Goal: Navigation & Orientation: Find specific page/section

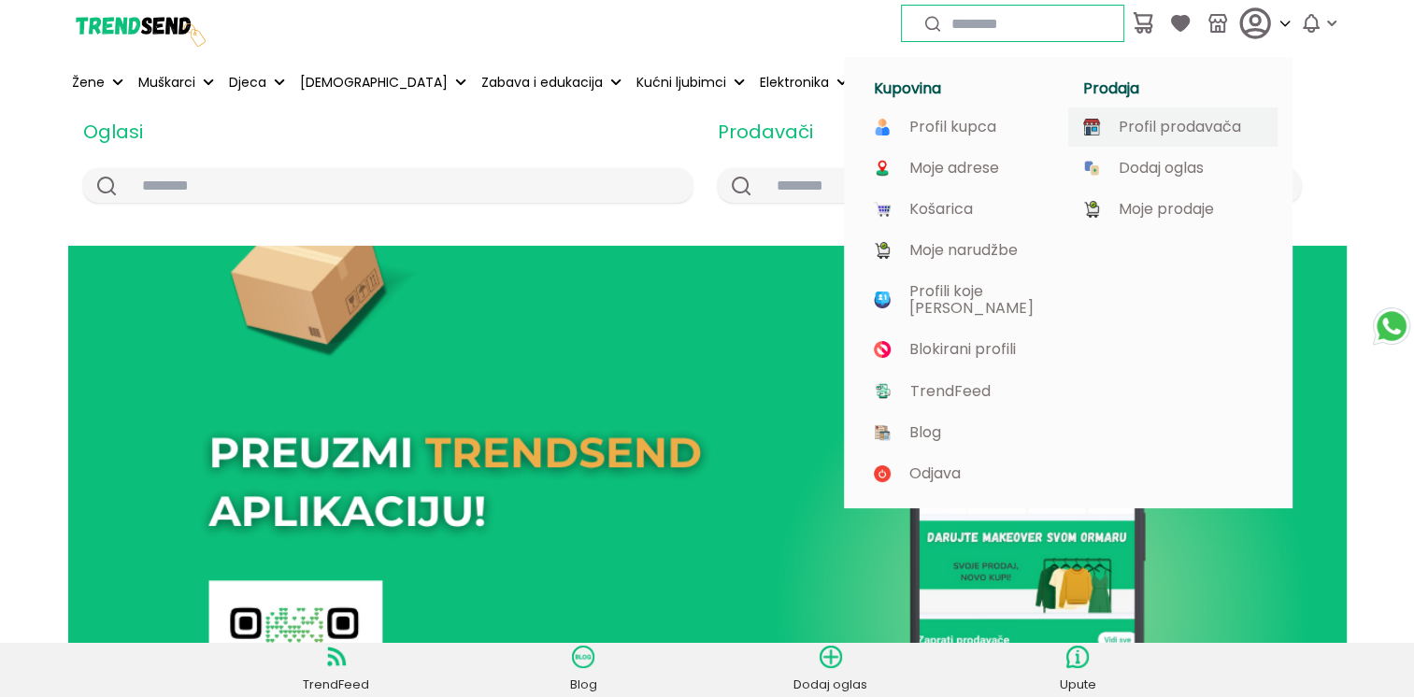
click at [1133, 129] on p "Profil prodavača" at bounding box center [1180, 127] width 122 height 17
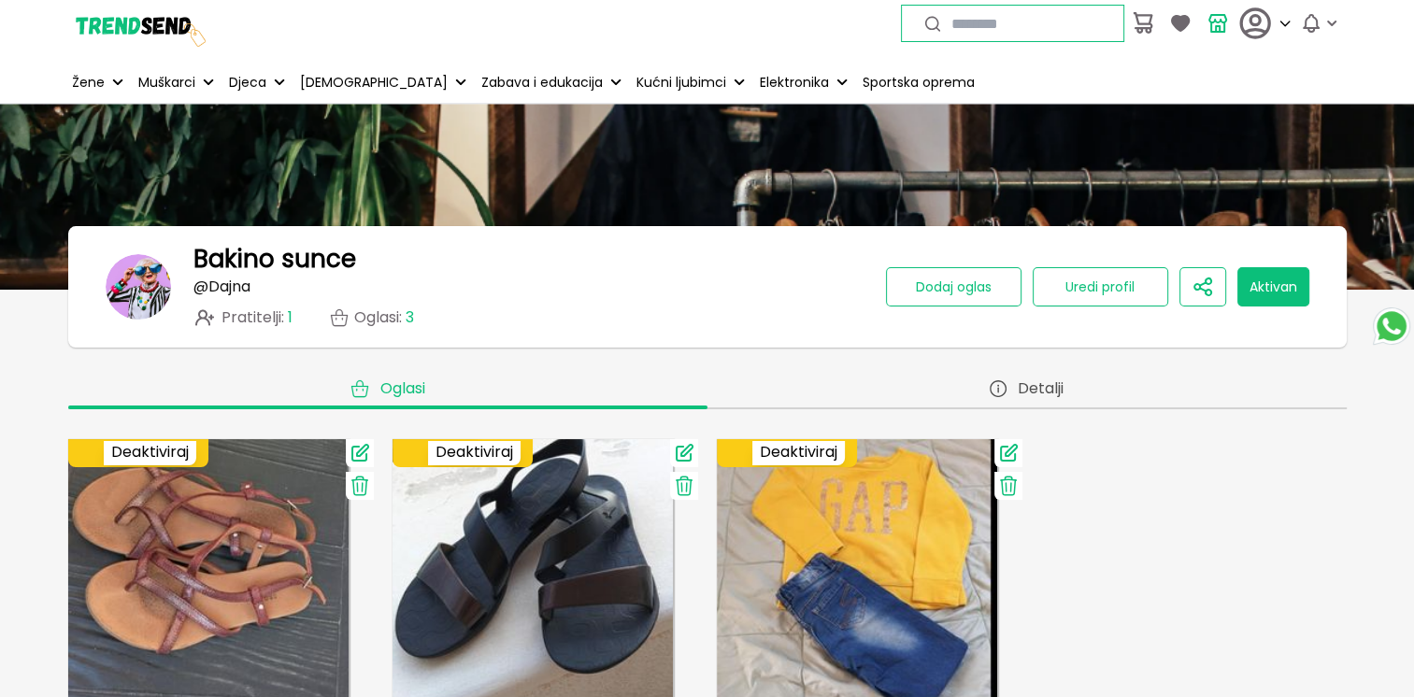
click at [1278, 289] on button "Aktivan" at bounding box center [1274, 286] width 72 height 39
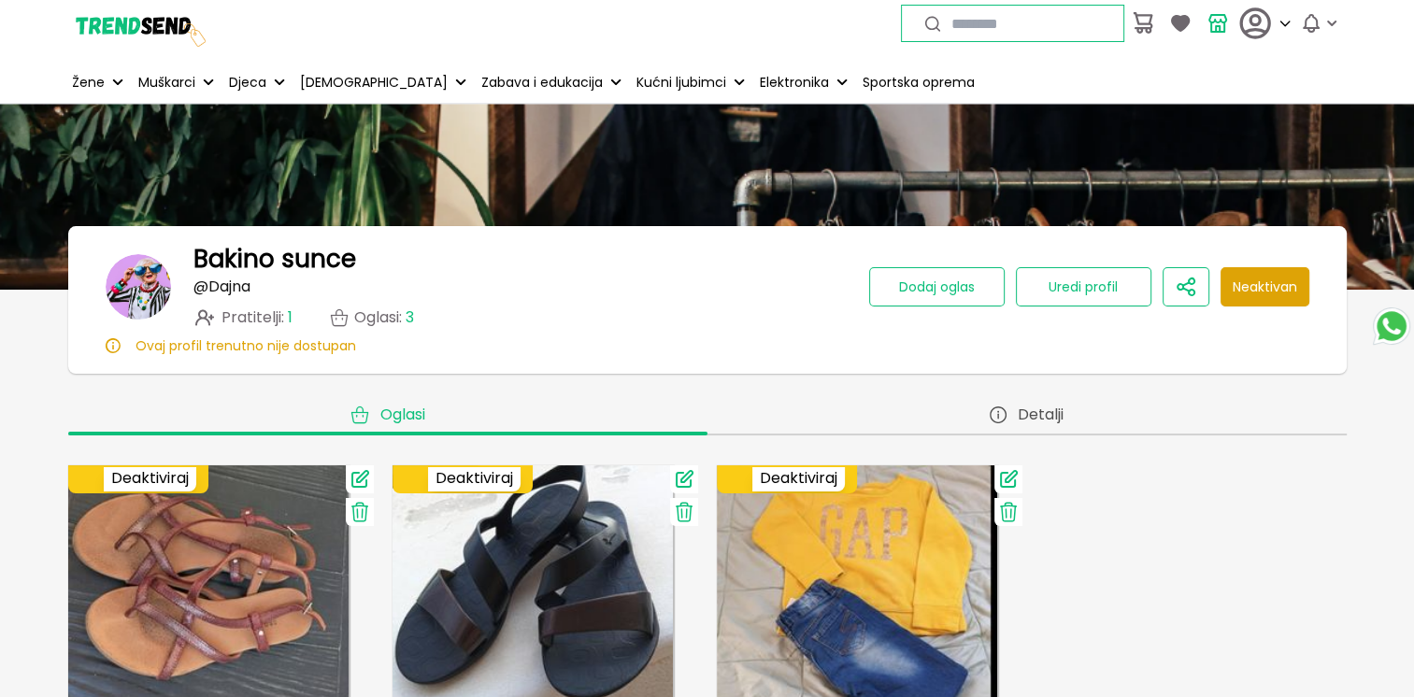
click at [1267, 286] on button "Neaktivan" at bounding box center [1265, 286] width 89 height 39
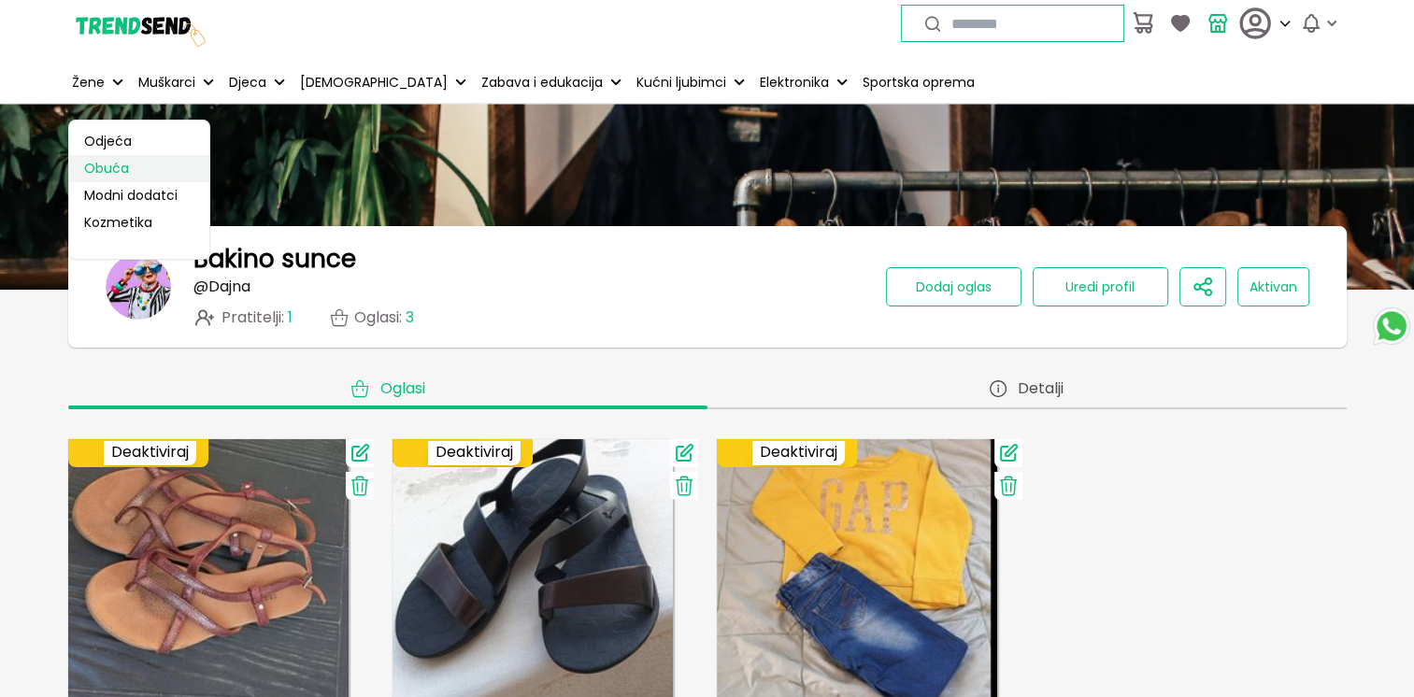
click at [112, 174] on link "Obuća" at bounding box center [139, 168] width 140 height 27
